Goal: Task Accomplishment & Management: Manage account settings

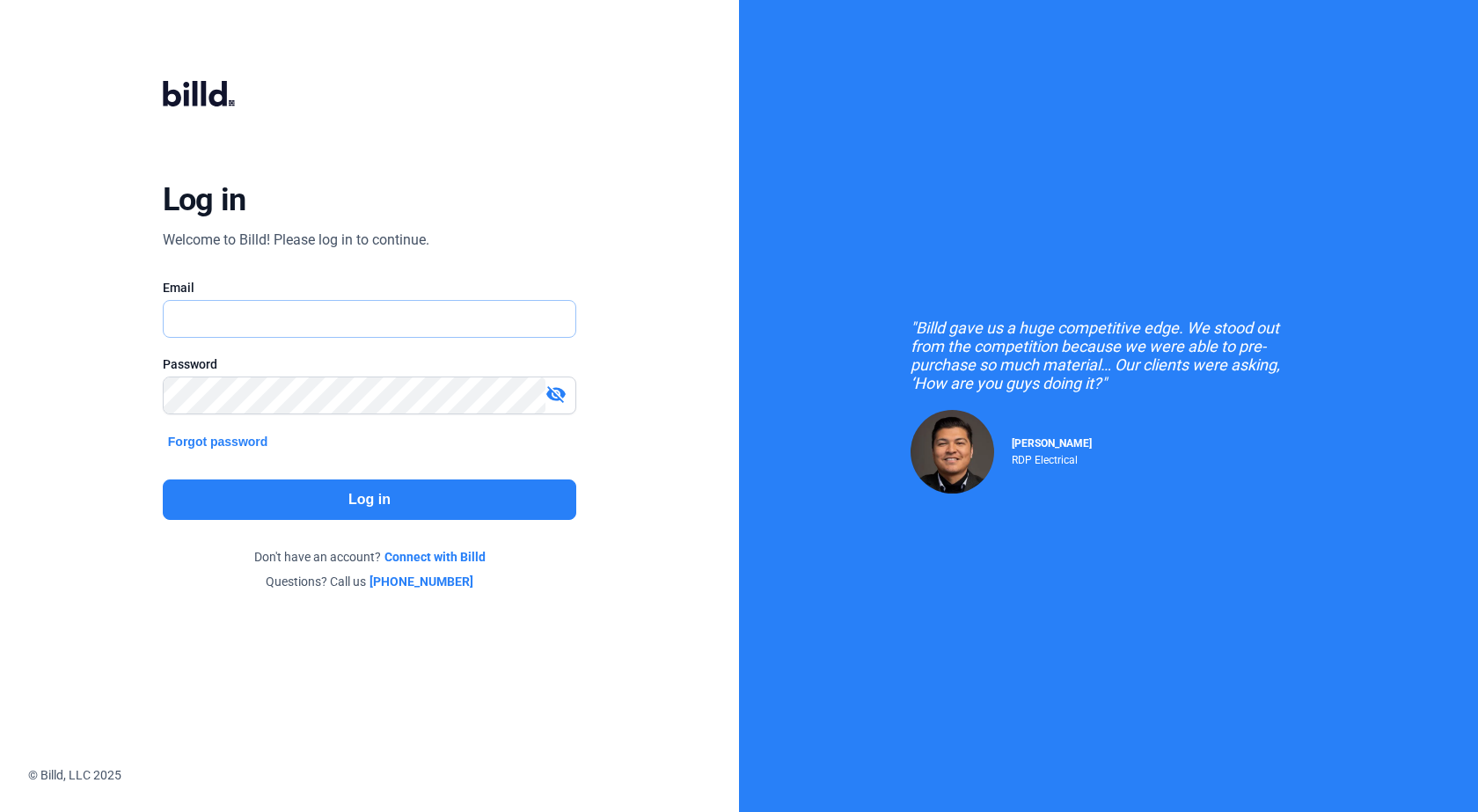
click at [380, 320] on input "text" at bounding box center [359, 318] width 393 height 36
type input "[EMAIL_ADDRESS][DOMAIN_NAME]"
click at [211, 435] on button "Forgot password" at bounding box center [217, 442] width 111 height 20
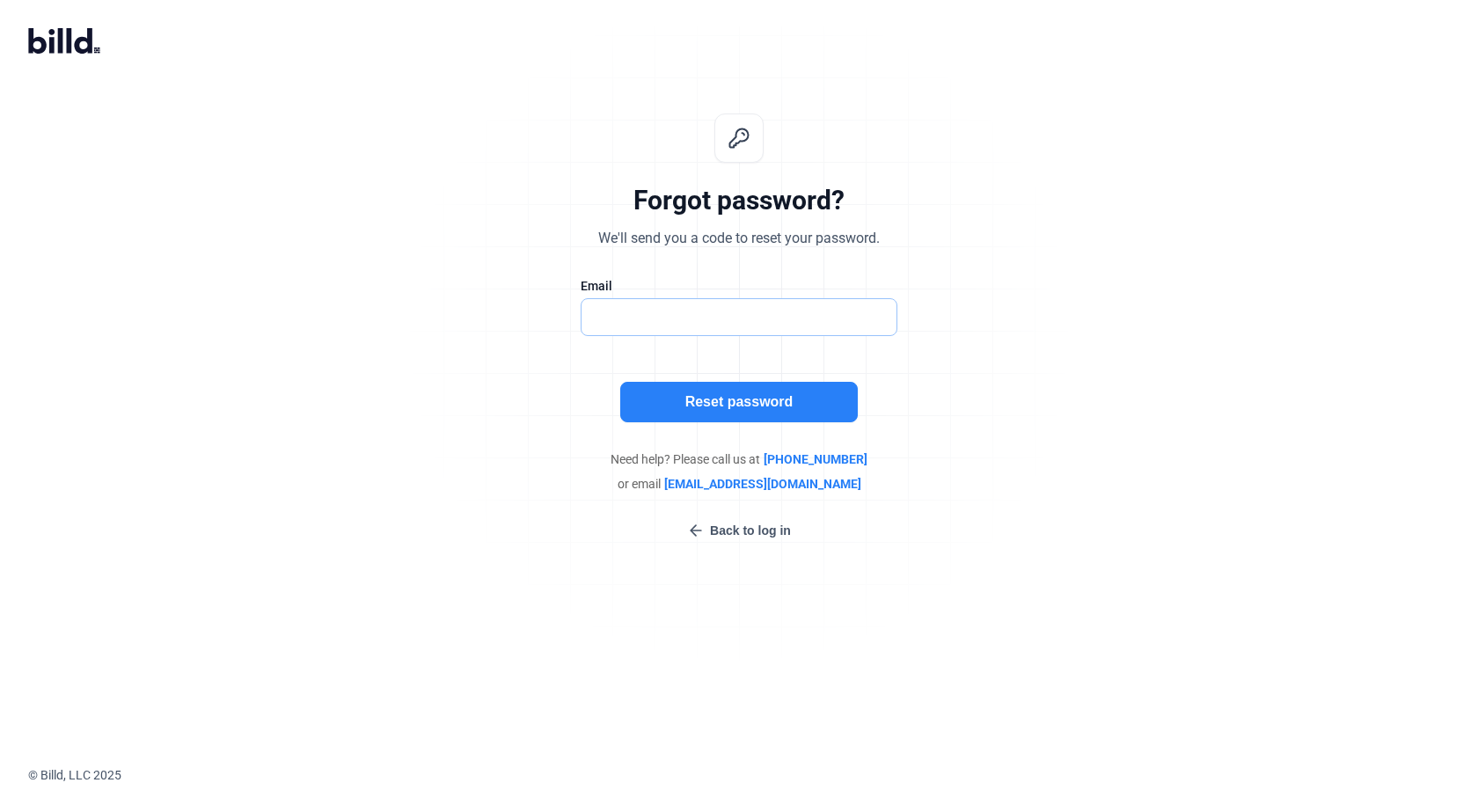
click at [675, 312] on input "text" at bounding box center [730, 316] width 297 height 36
type input "[EMAIL_ADDRESS][DOMAIN_NAME]"
click at [640, 394] on button "Reset password" at bounding box center [739, 402] width 238 height 40
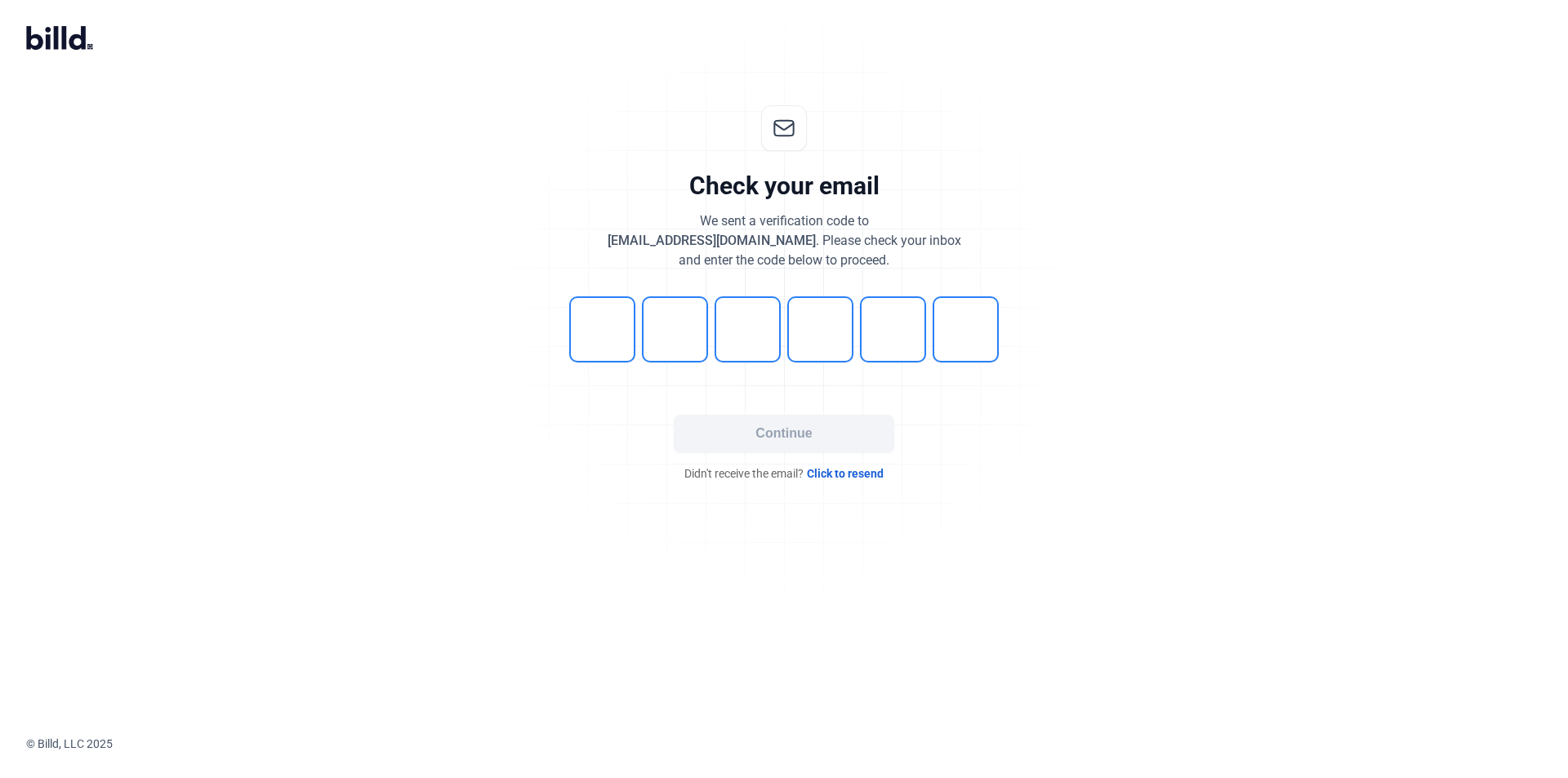
click at [1201, 357] on div "Check your email We sent a verification code to [EMAIL_ADDRESS][DOMAIN_NAME] . …" at bounding box center [784, 294] width 1568 height 429
